Goal: Information Seeking & Learning: Learn about a topic

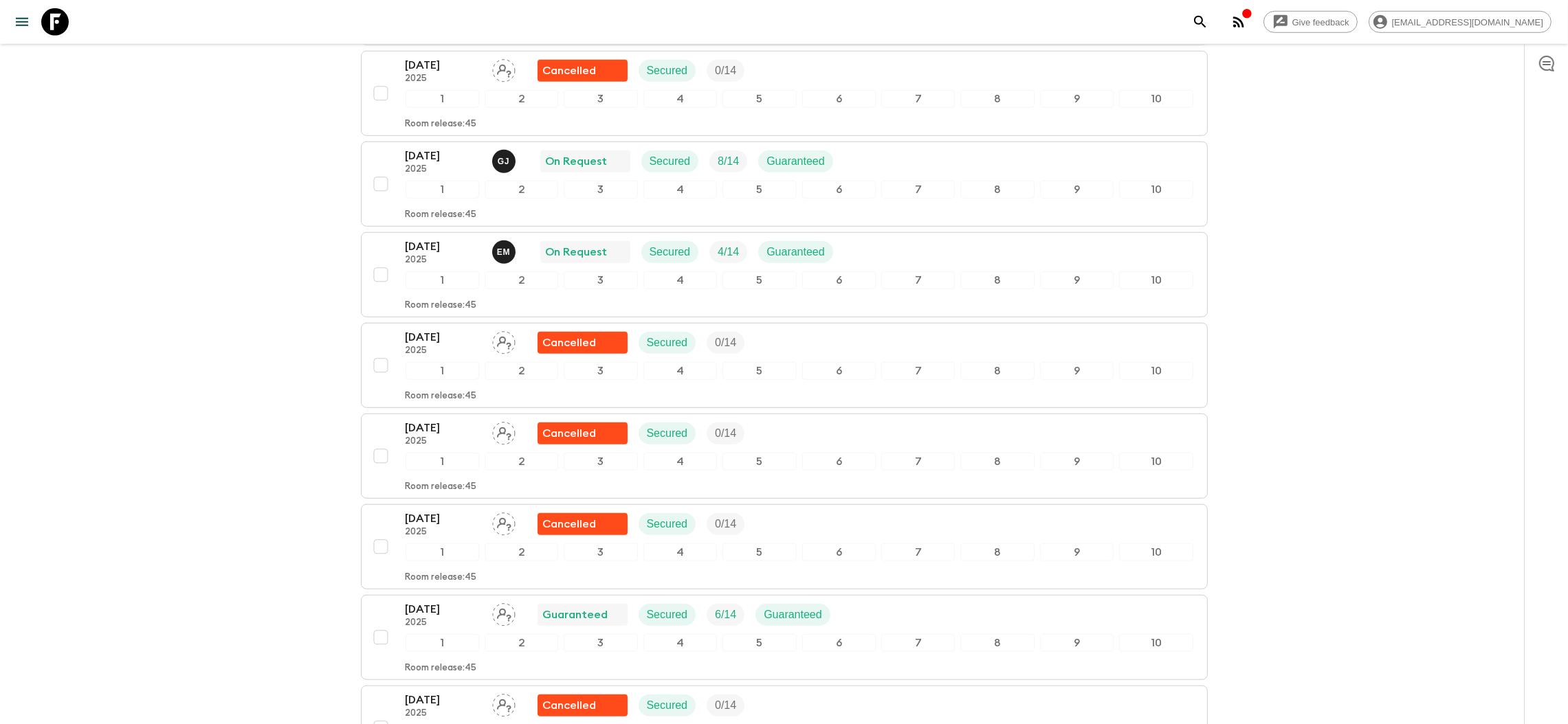
scroll to position [1649, 0]
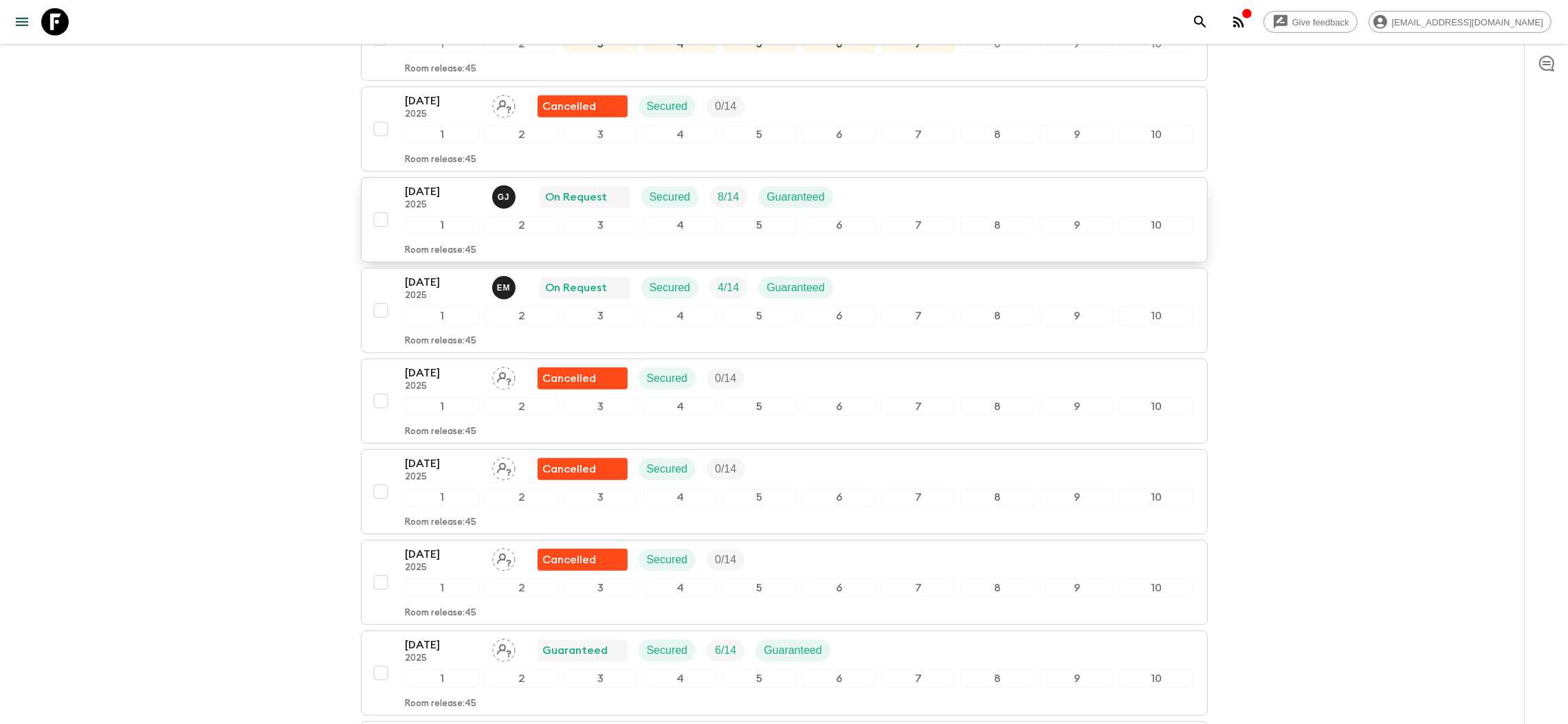
click at [428, 197] on p "[DATE]" at bounding box center [443, 192] width 75 height 17
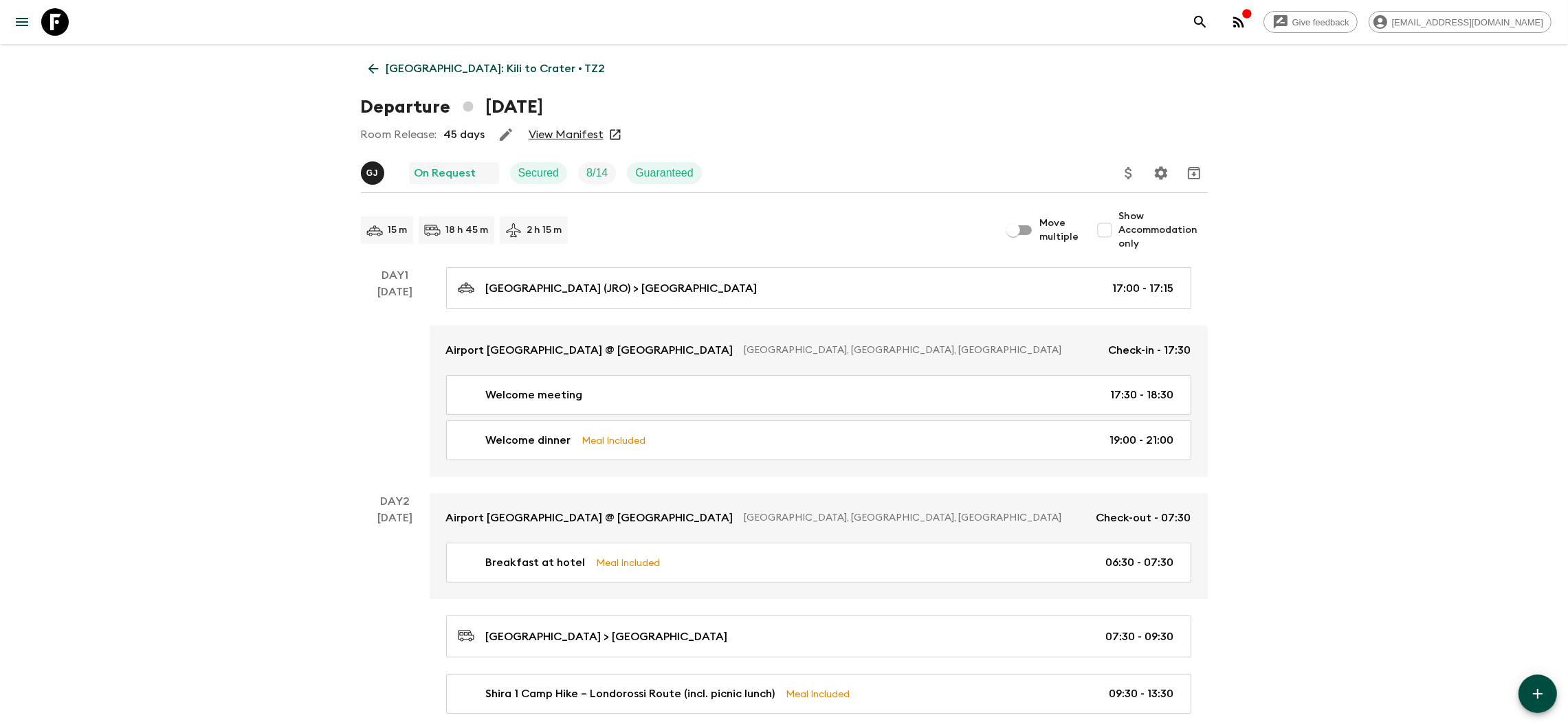
click at [575, 136] on link "View Manifest" at bounding box center [565, 134] width 75 height 14
click at [460, 73] on p "[GEOGRAPHIC_DATA]: Kili to Crater • TZ2" at bounding box center [496, 68] width 219 height 17
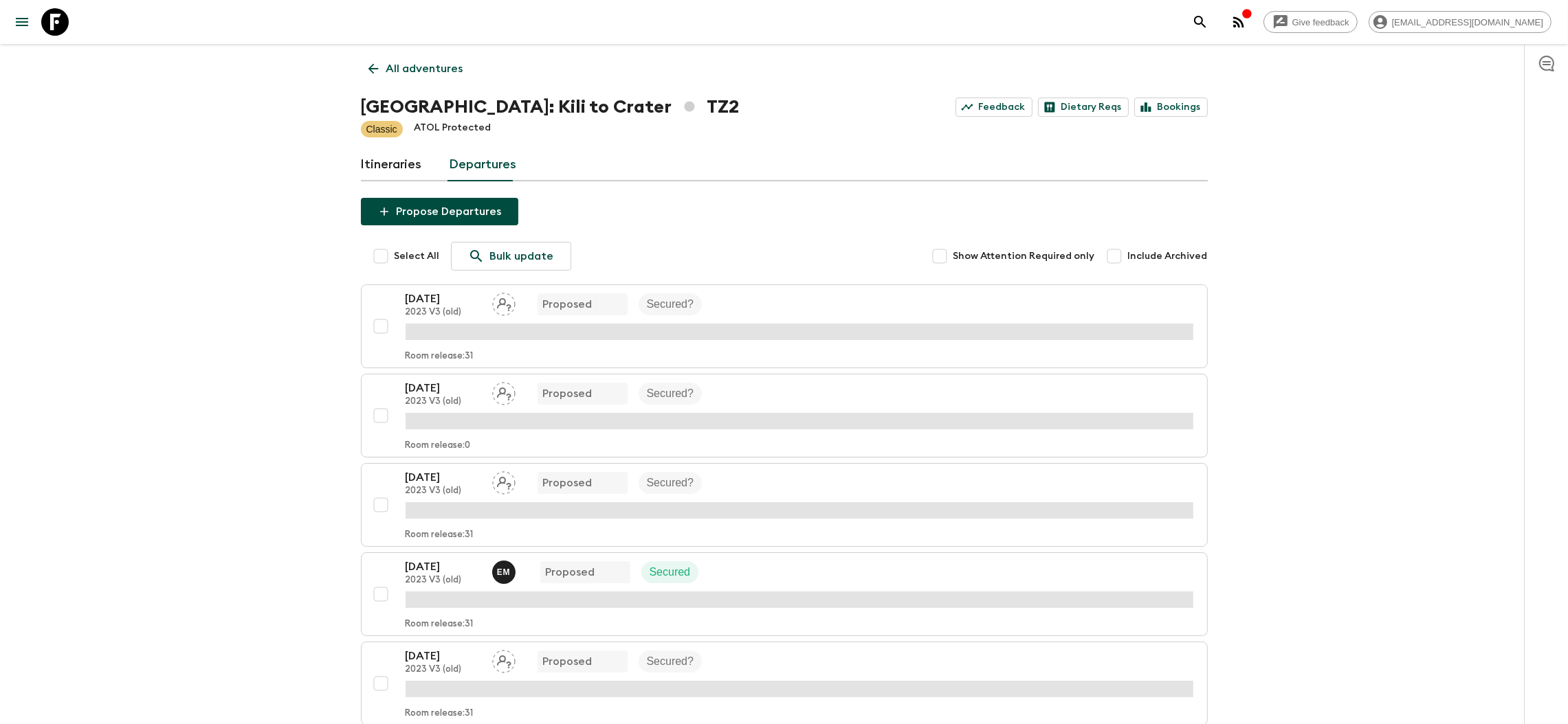
click at [382, 163] on link "Itineraries" at bounding box center [391, 165] width 61 height 33
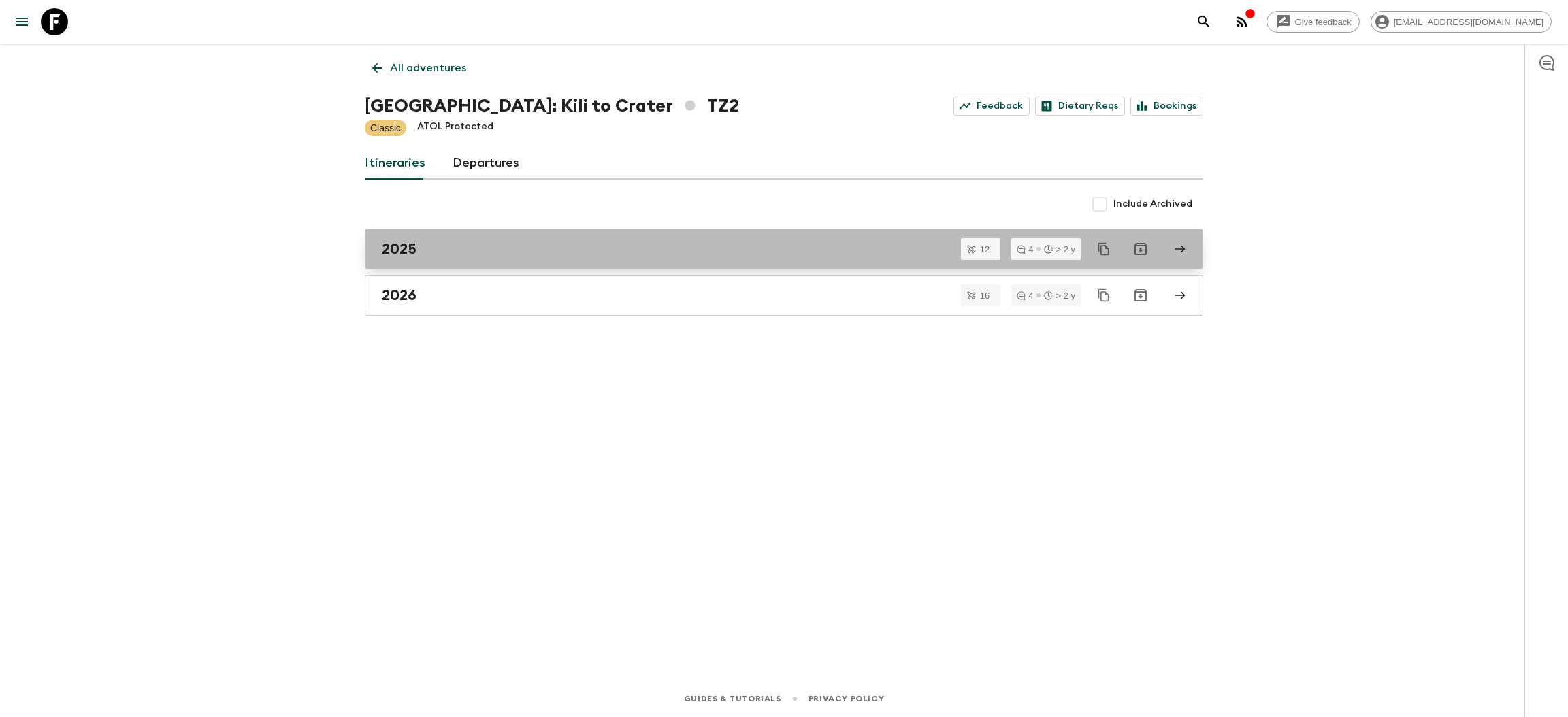
click at [570, 243] on div "2025" at bounding box center [771, 249] width 779 height 18
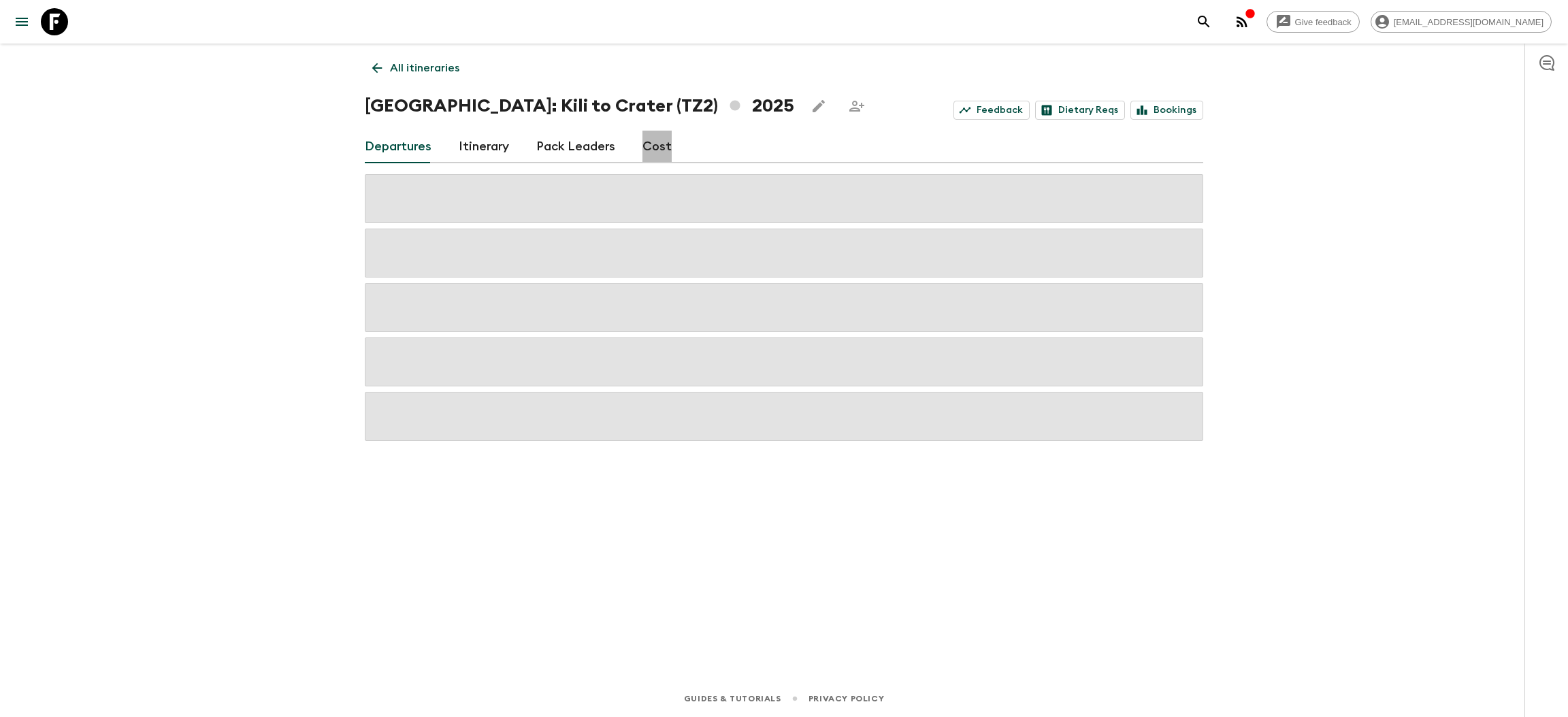
click at [651, 144] on link "Cost" at bounding box center [657, 147] width 29 height 32
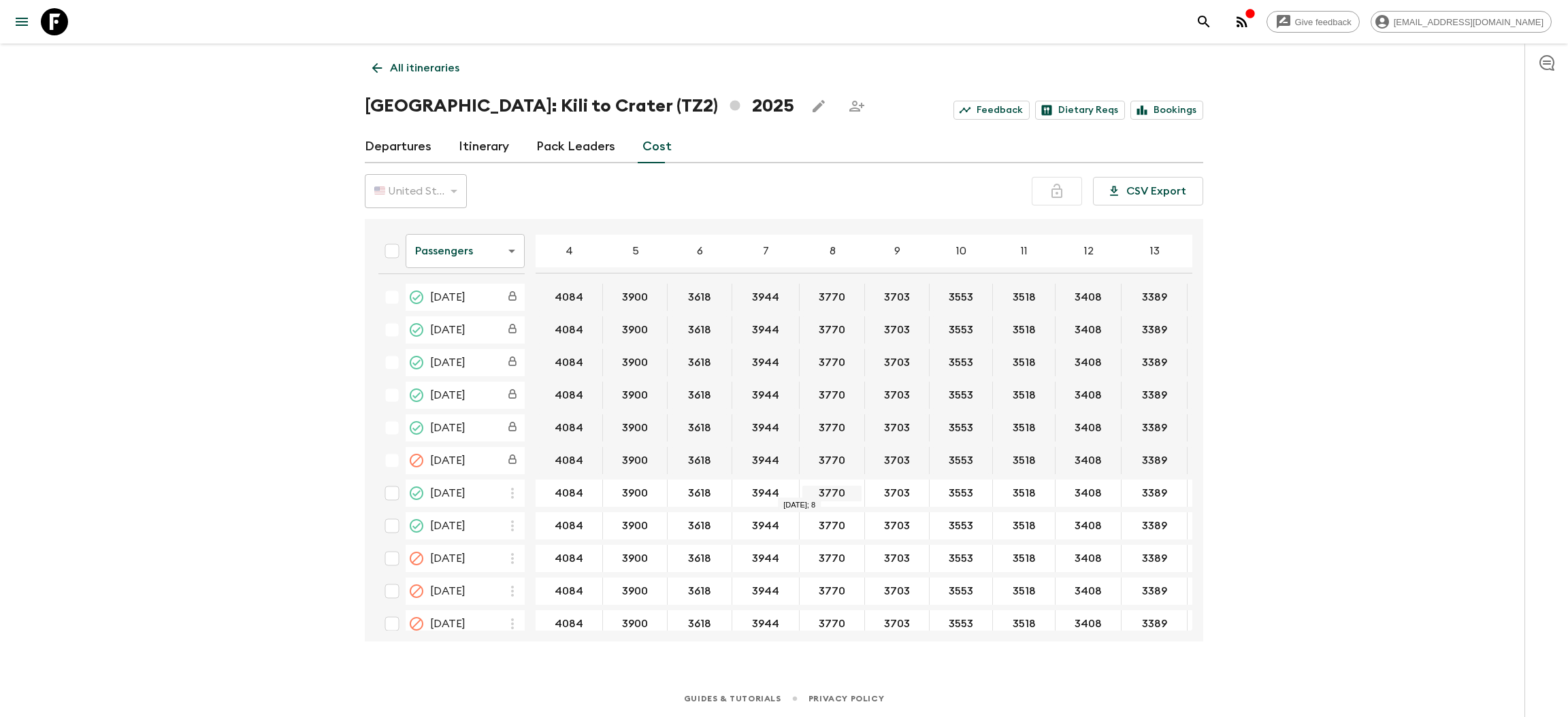
drag, startPoint x: 845, startPoint y: 488, endPoint x: 809, endPoint y: 488, distance: 36.0
click at [389, 142] on link "Departures" at bounding box center [398, 147] width 67 height 32
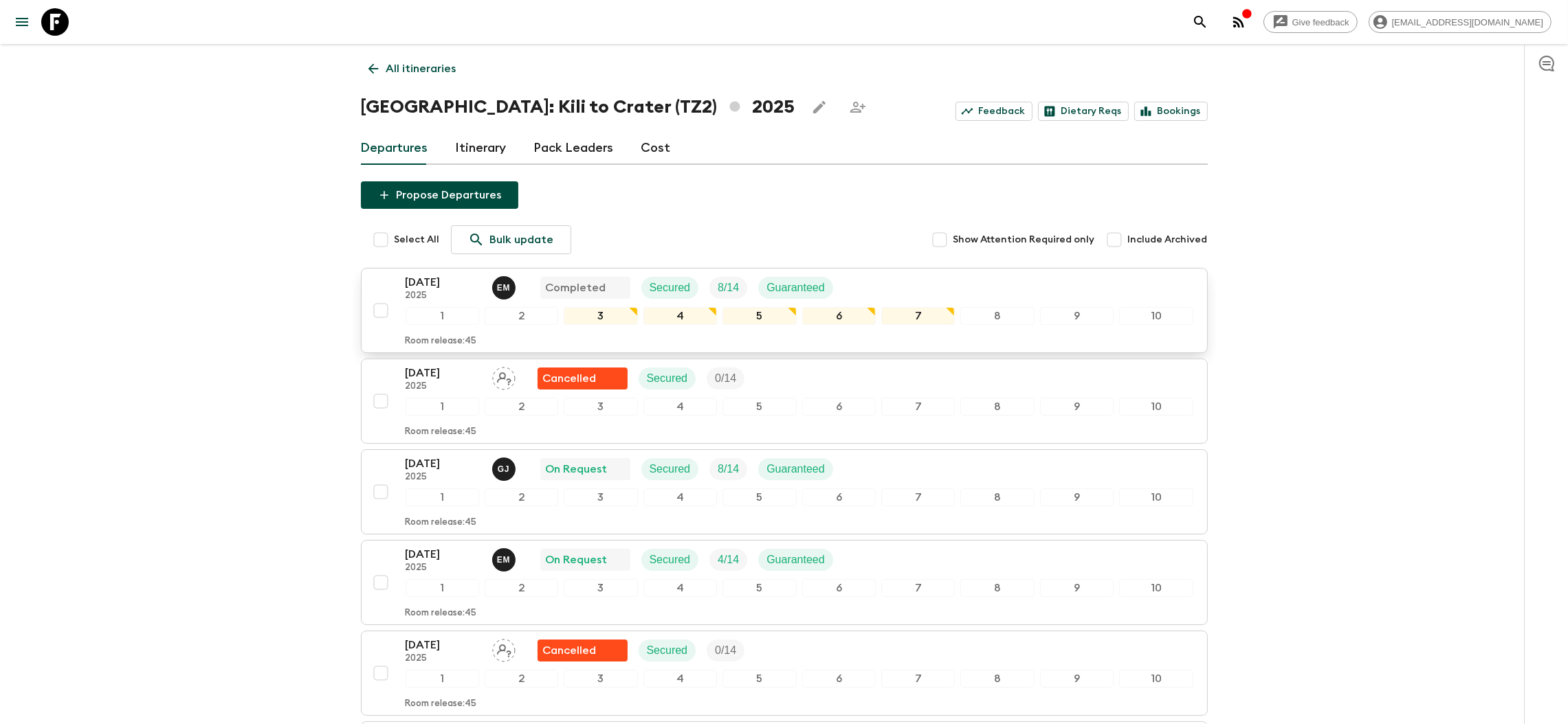
click at [422, 278] on p "[DATE]" at bounding box center [443, 282] width 75 height 17
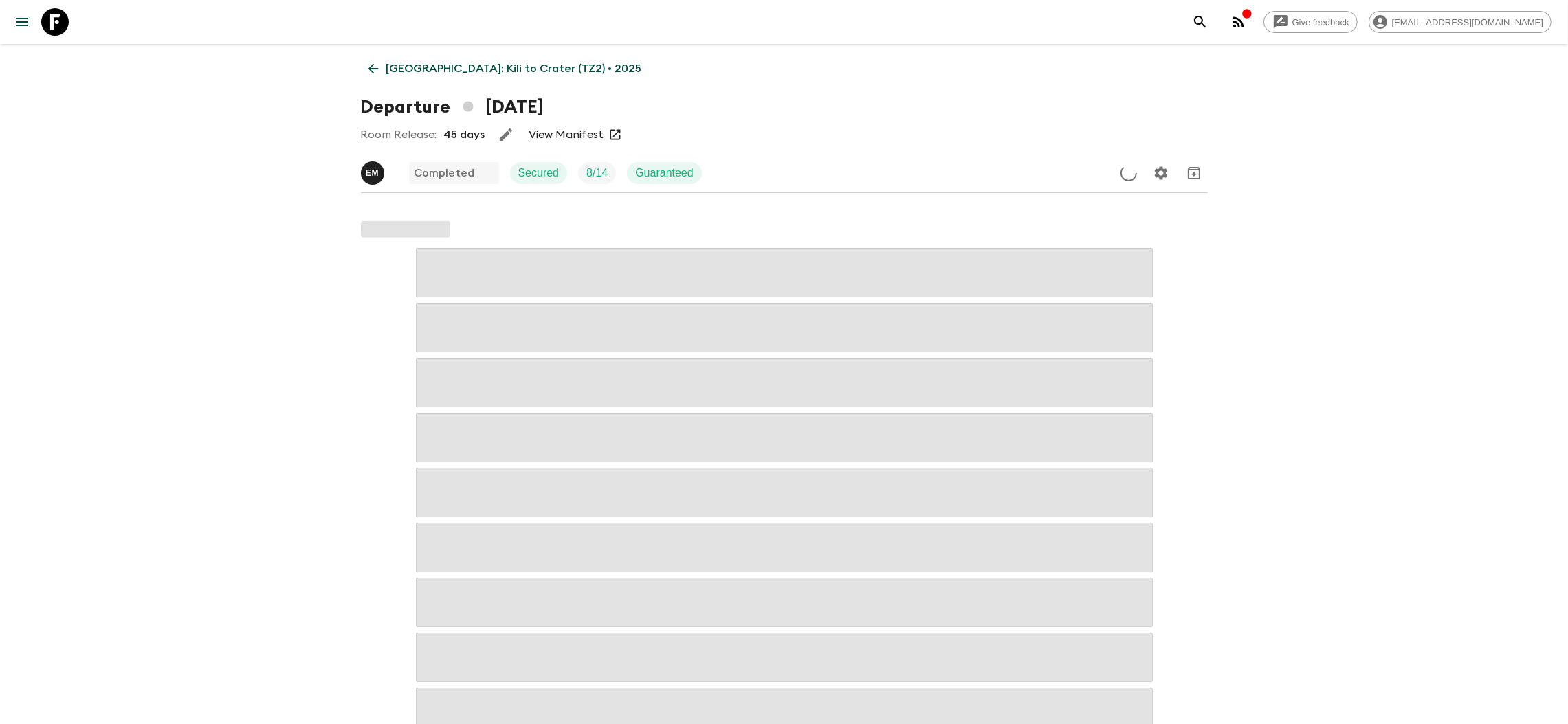
click at [554, 130] on link "View Manifest" at bounding box center [565, 134] width 75 height 14
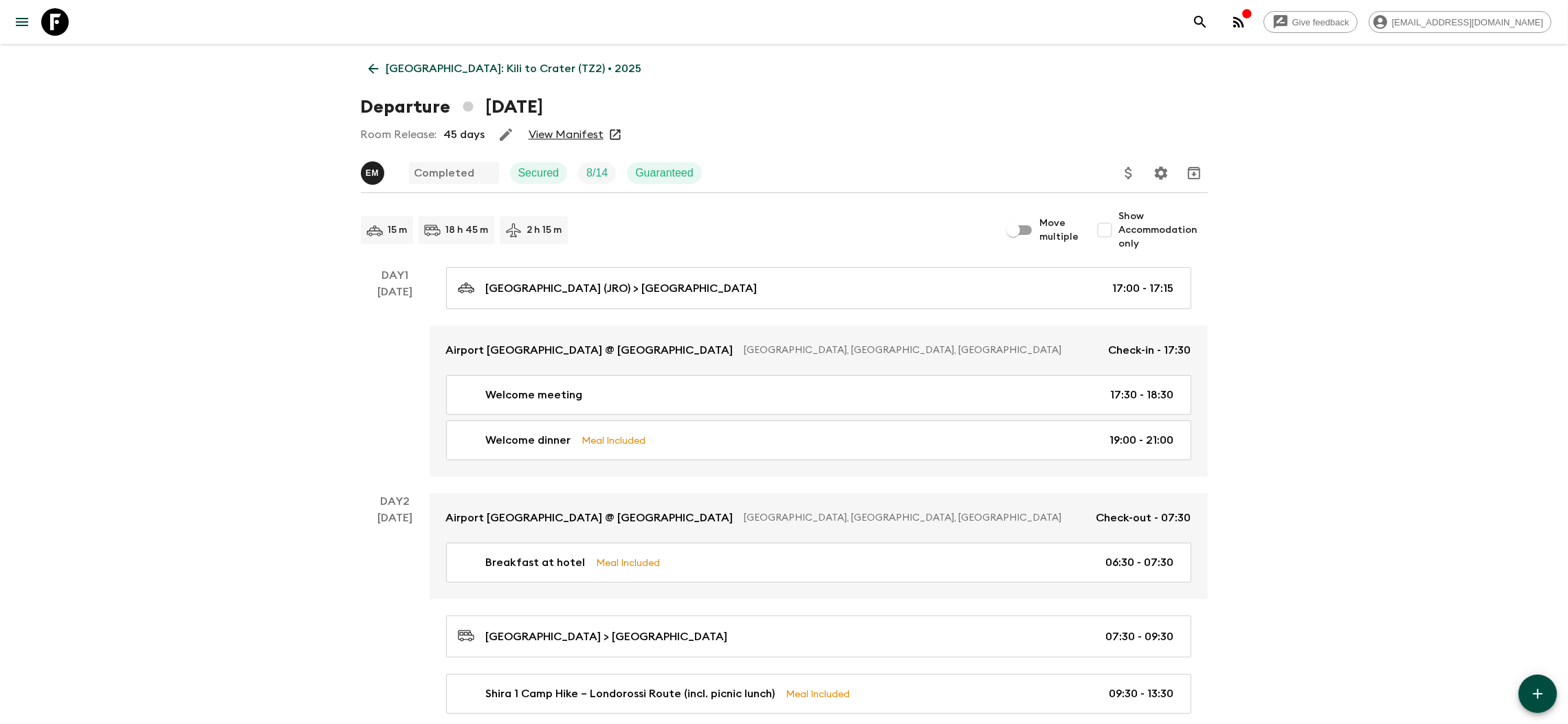
click at [401, 67] on p "[GEOGRAPHIC_DATA]: Kili to Crater (TZ2) • 2025" at bounding box center [514, 68] width 255 height 17
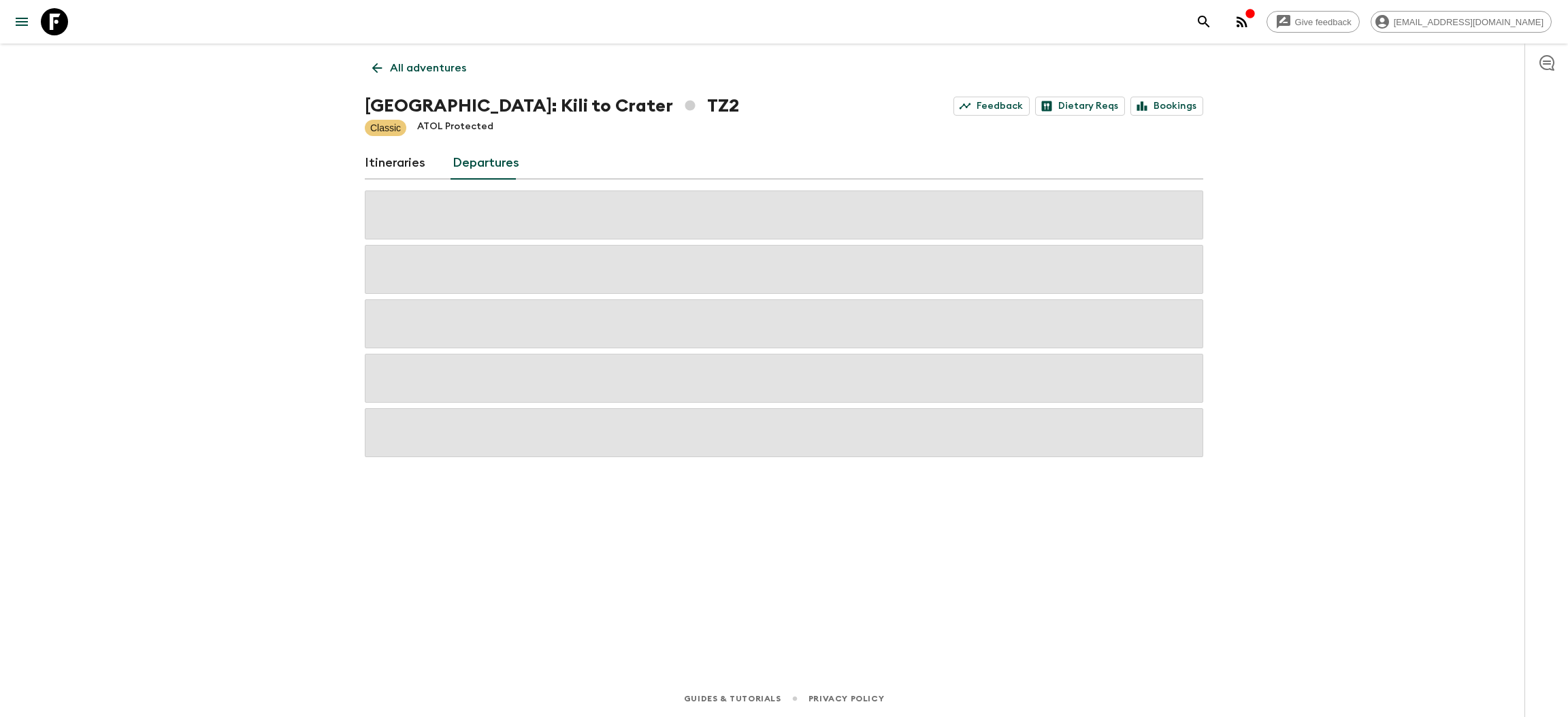
click at [384, 162] on link "Itineraries" at bounding box center [395, 163] width 60 height 32
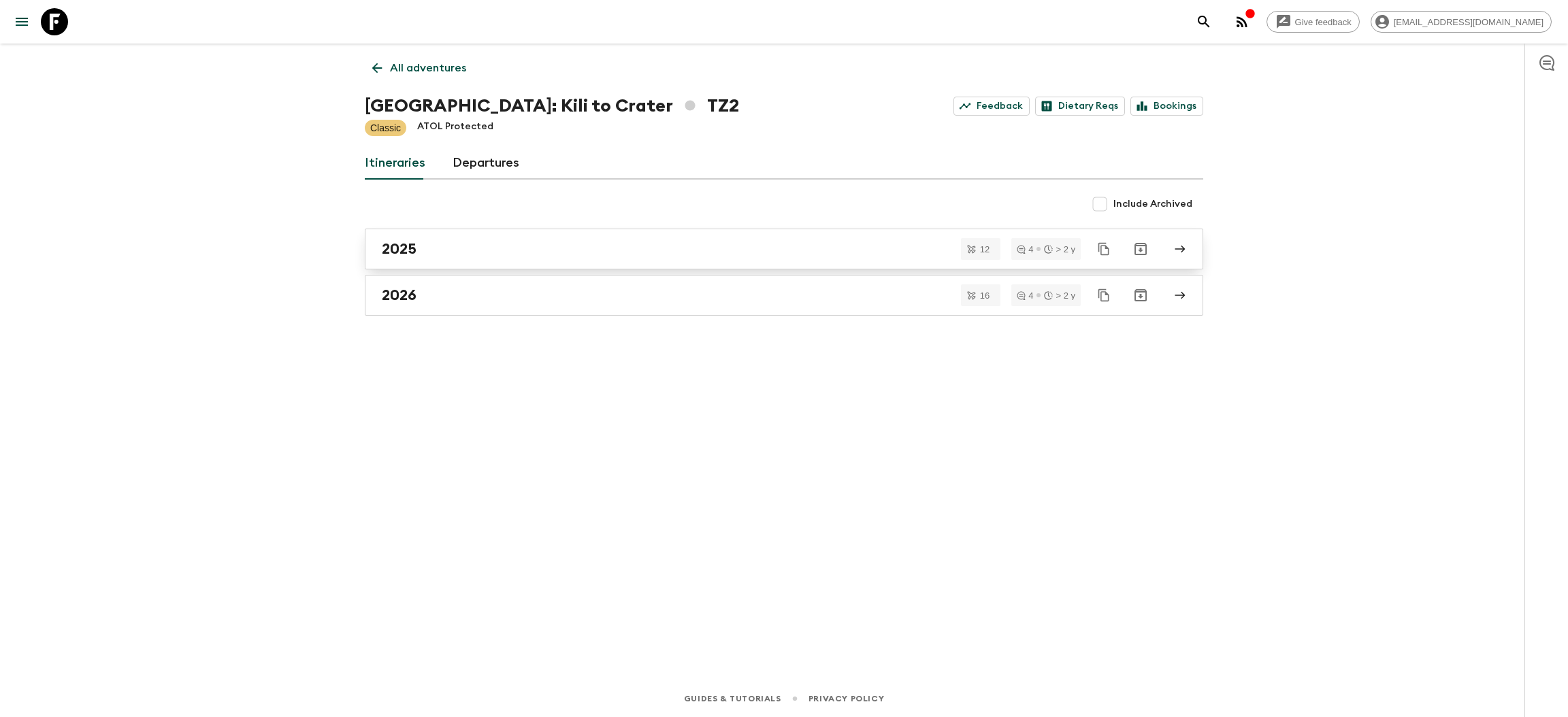
click at [419, 244] on div "2025" at bounding box center [771, 249] width 779 height 18
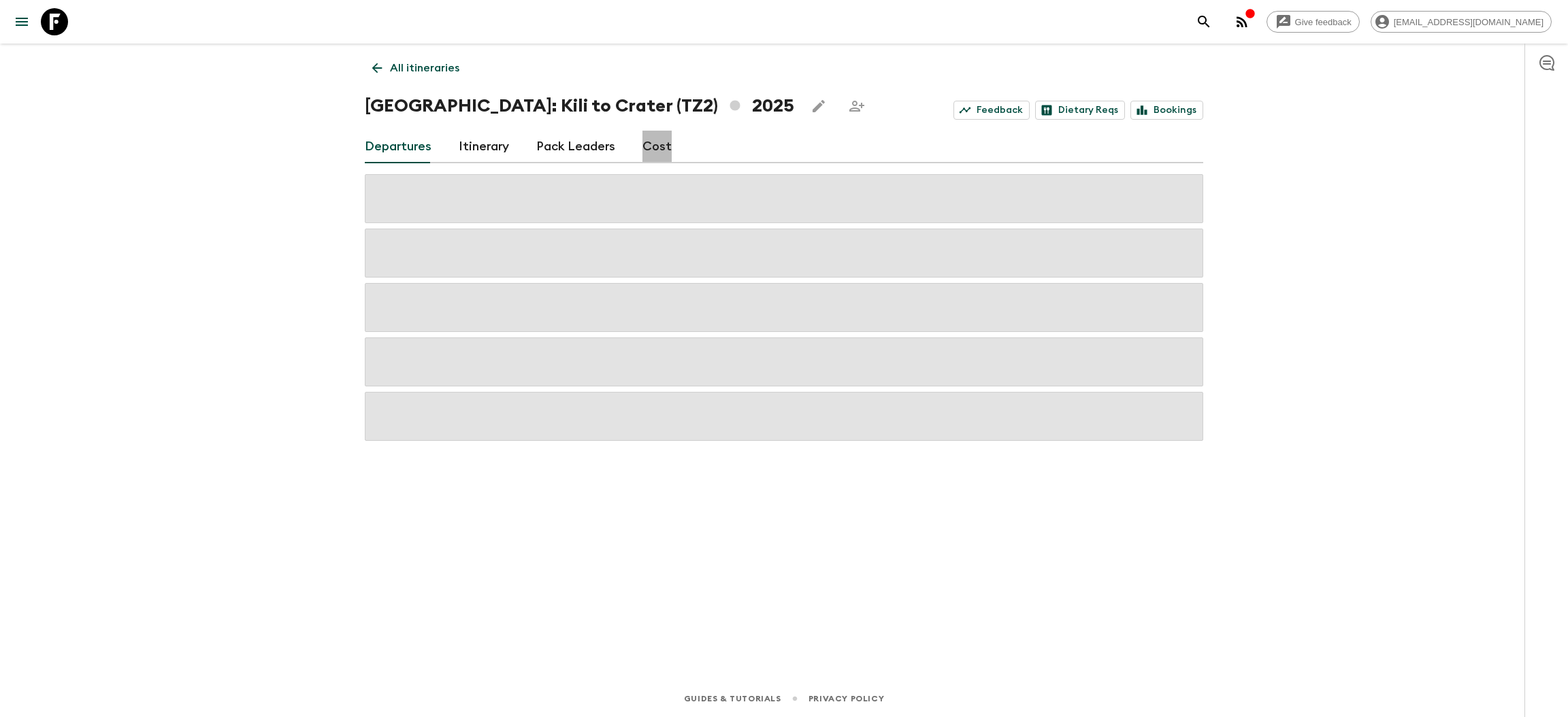
click at [659, 145] on link "Cost" at bounding box center [657, 147] width 29 height 32
